Goal: Navigation & Orientation: Find specific page/section

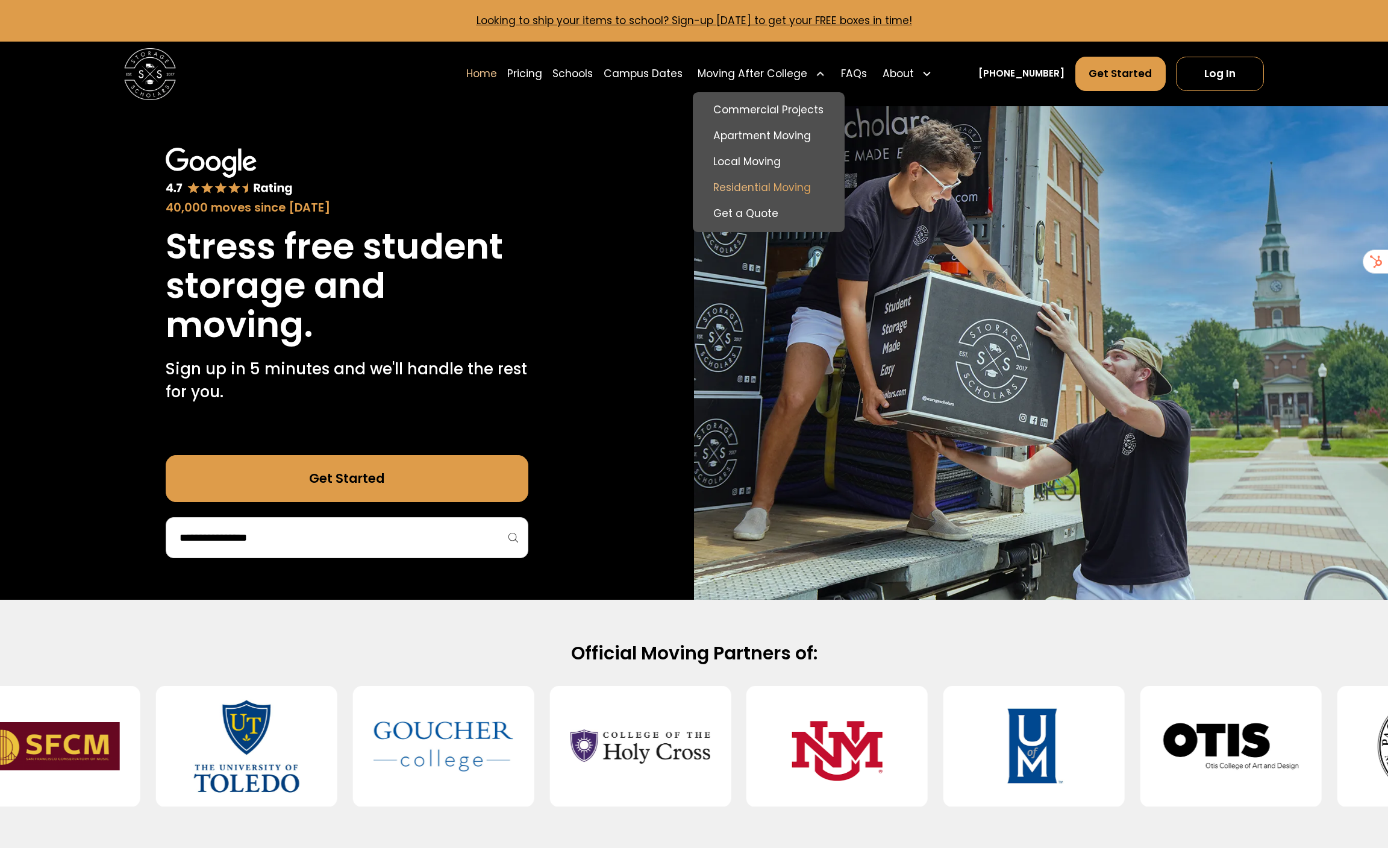
click at [802, 187] on link "Residential Moving" at bounding box center [768, 187] width 142 height 26
